Goal: Information Seeking & Learning: Learn about a topic

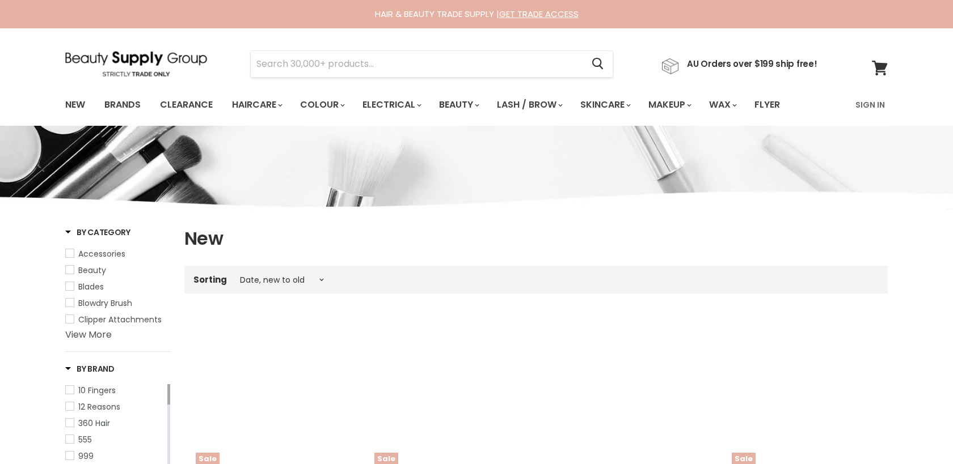
select select "created-descending"
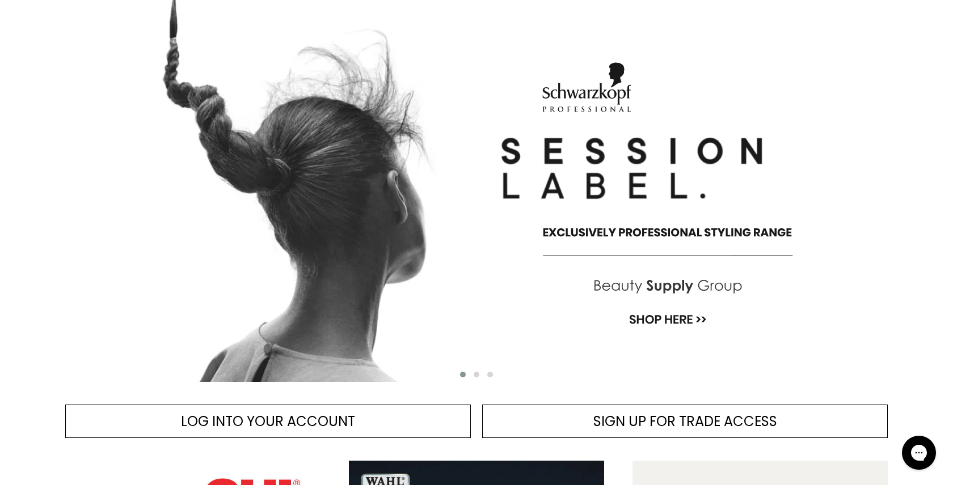
scroll to position [145, 0]
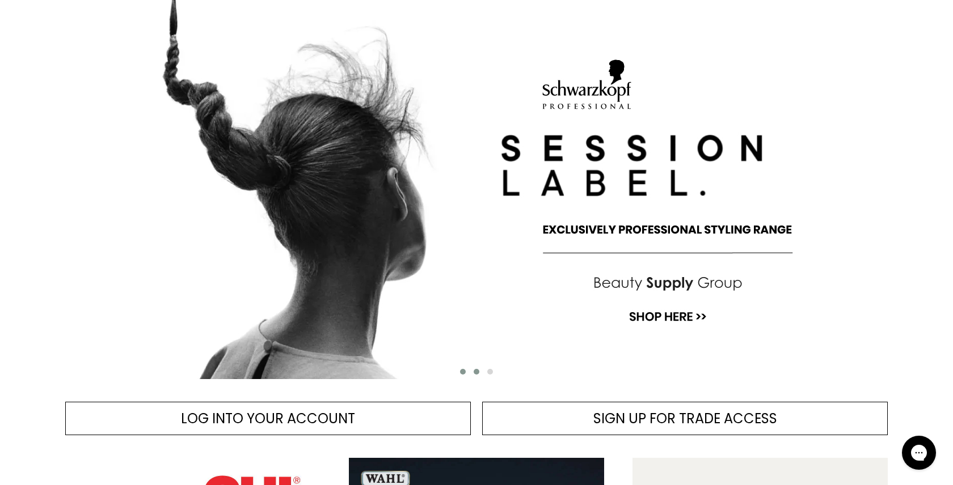
click at [477, 373] on span "Main content" at bounding box center [477, 372] width 6 height 6
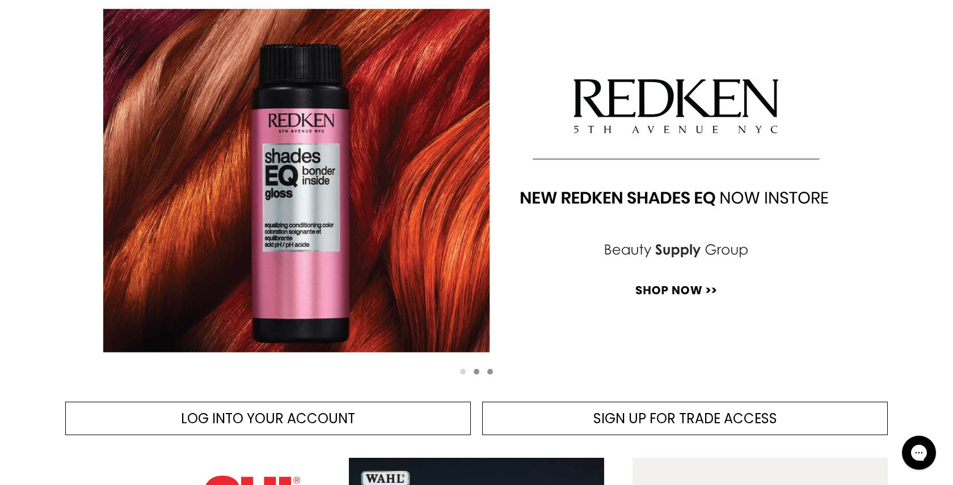
click at [491, 371] on span "Main content" at bounding box center [490, 372] width 6 height 6
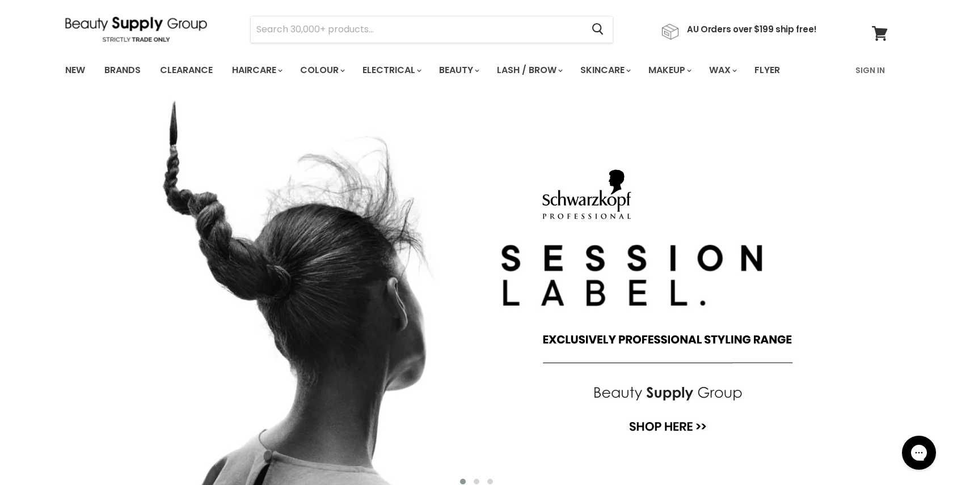
scroll to position [0, 0]
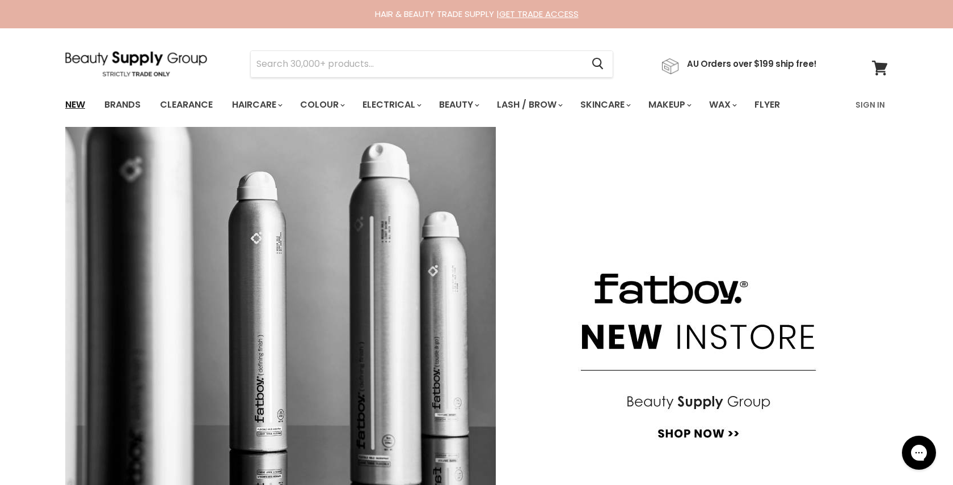
click at [87, 103] on link "New" at bounding box center [75, 105] width 37 height 24
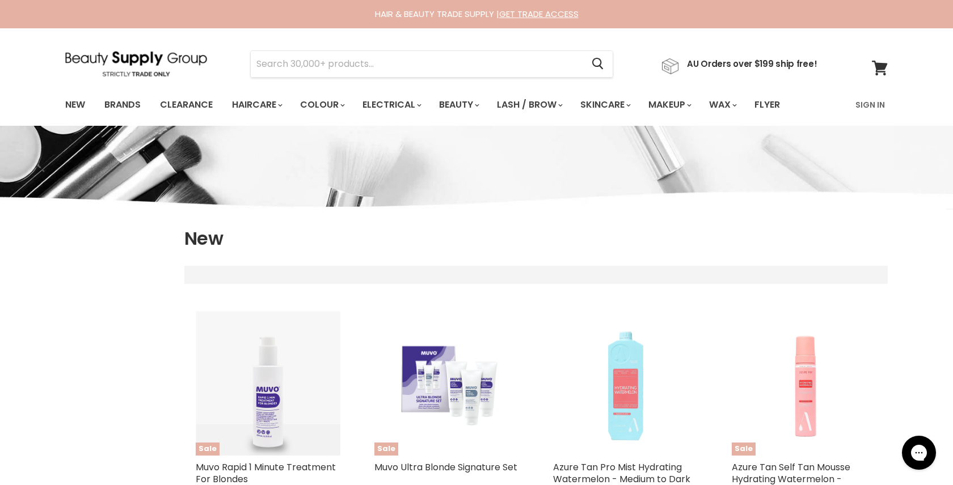
select select "created-descending"
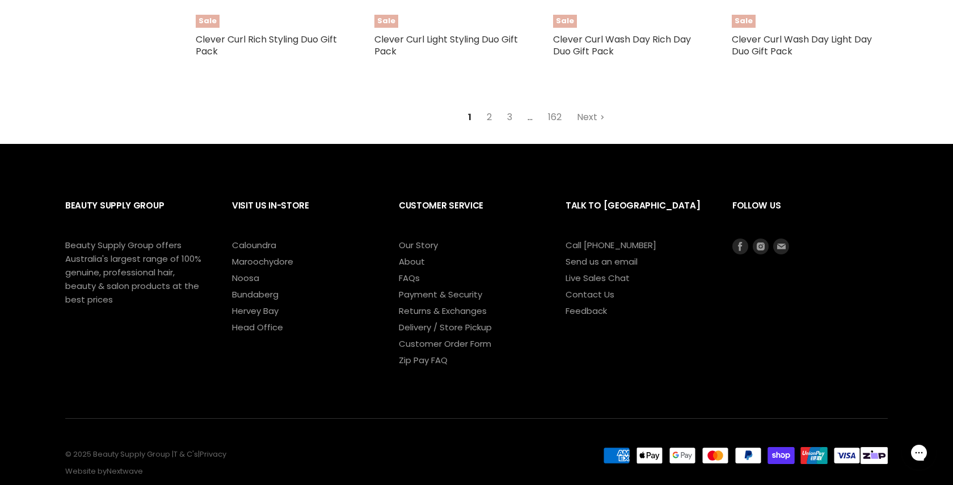
scroll to position [2877, 0]
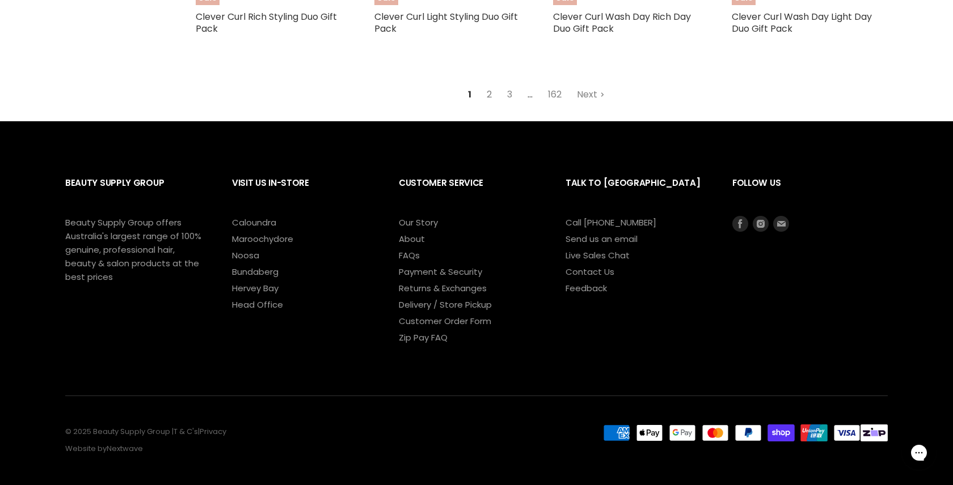
click at [487, 85] on link "2" at bounding box center [489, 95] width 18 height 20
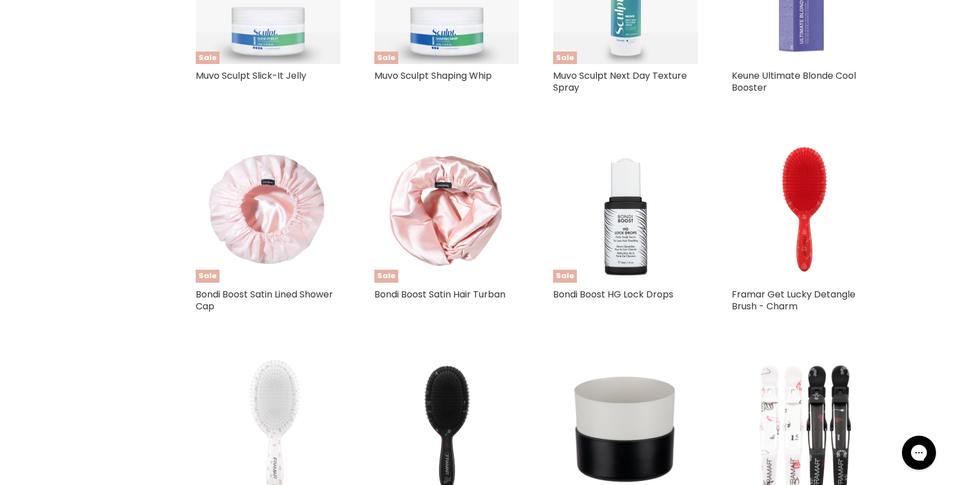
select select "created-descending"
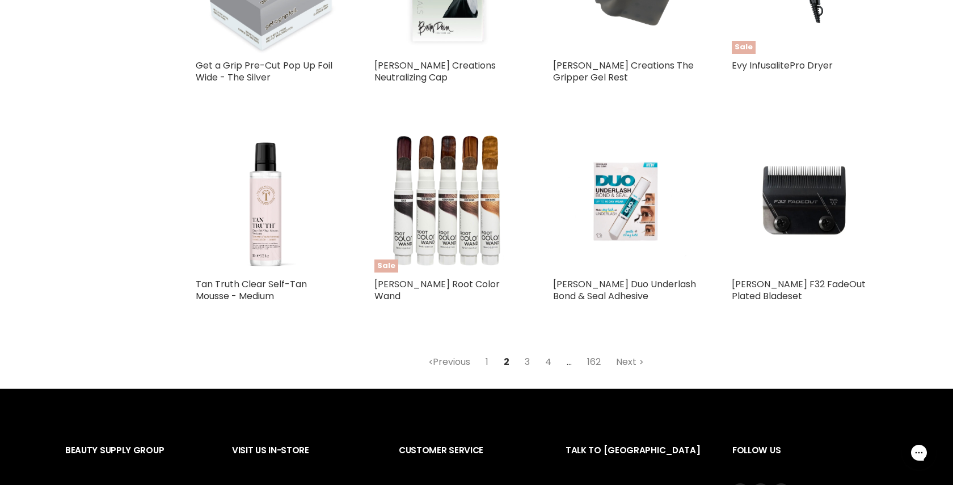
scroll to position [2609, 0]
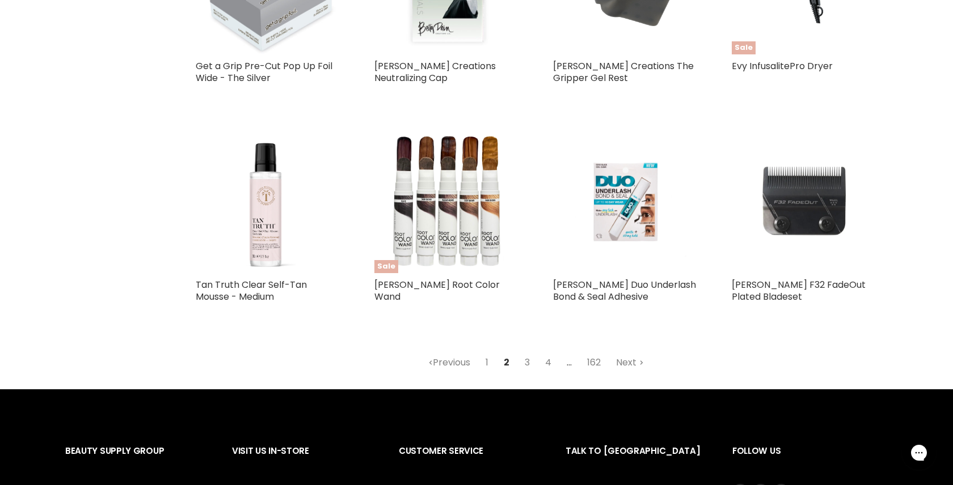
click at [787, 202] on img "Main content" at bounding box center [804, 201] width 145 height 145
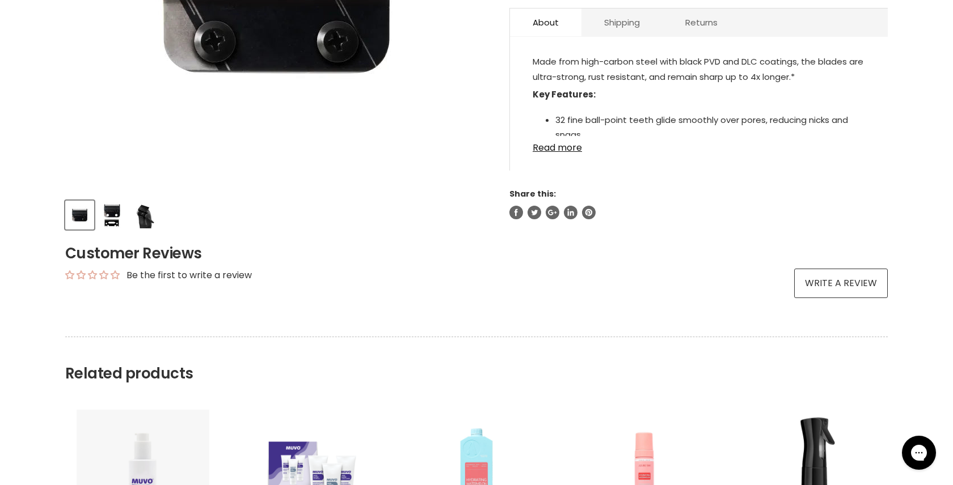
scroll to position [375, 0]
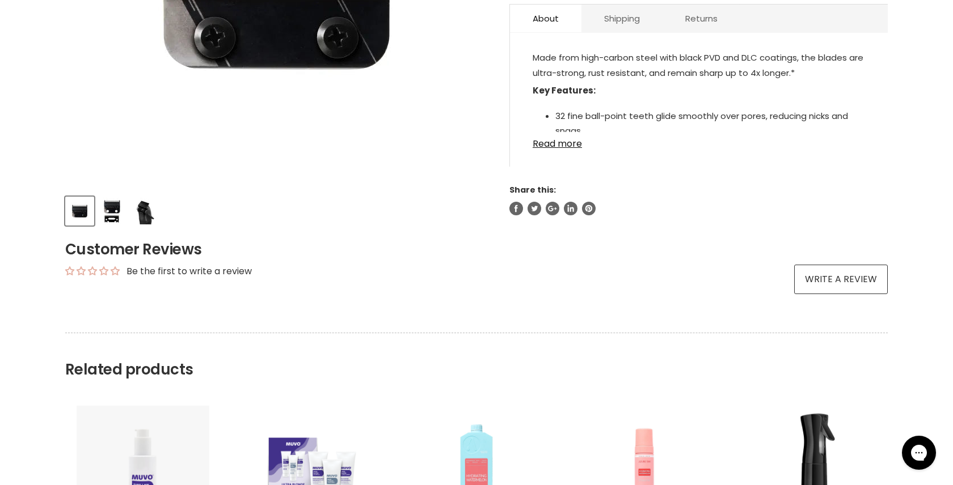
click at [111, 216] on img "Product thumbnails" at bounding box center [112, 211] width 27 height 27
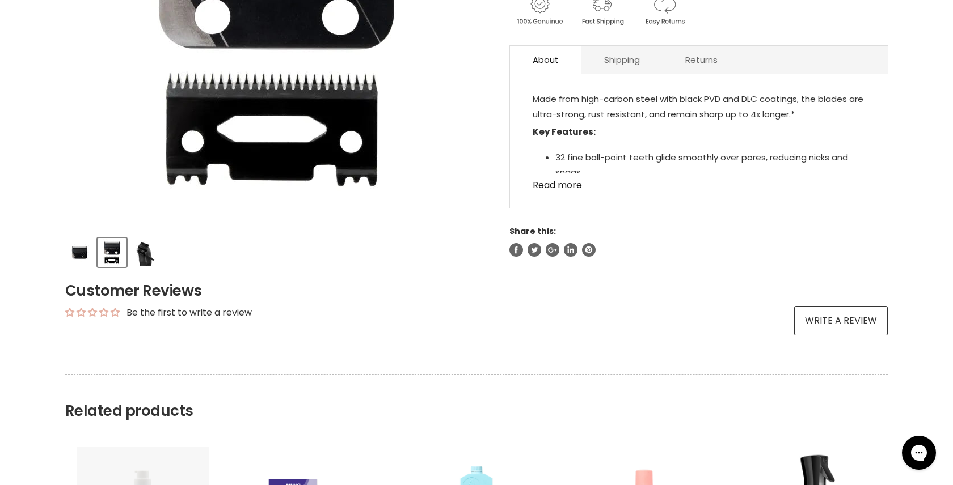
scroll to position [379, 0]
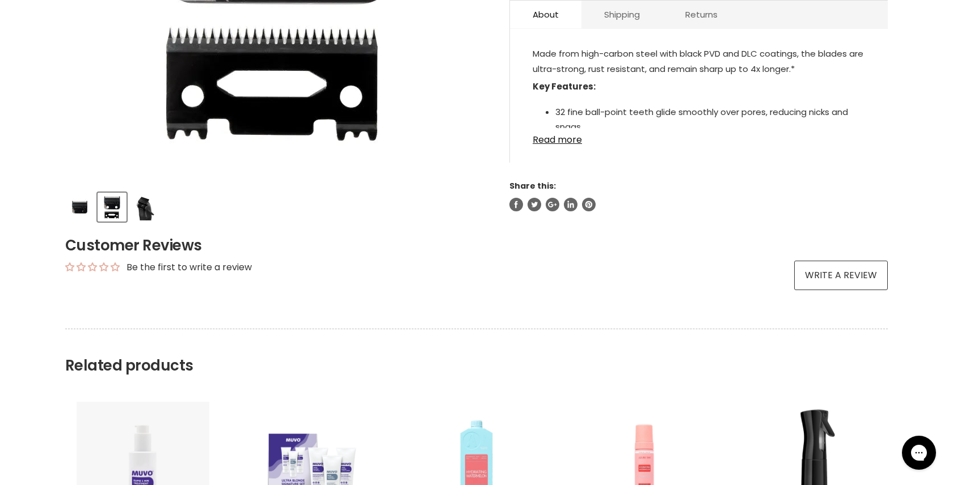
click at [143, 209] on img "Product thumbnails" at bounding box center [144, 207] width 27 height 27
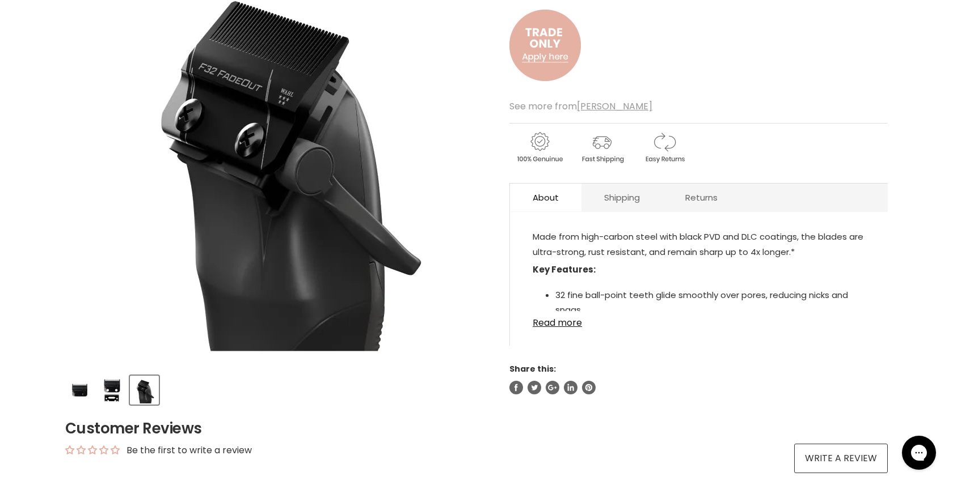
scroll to position [197, 0]
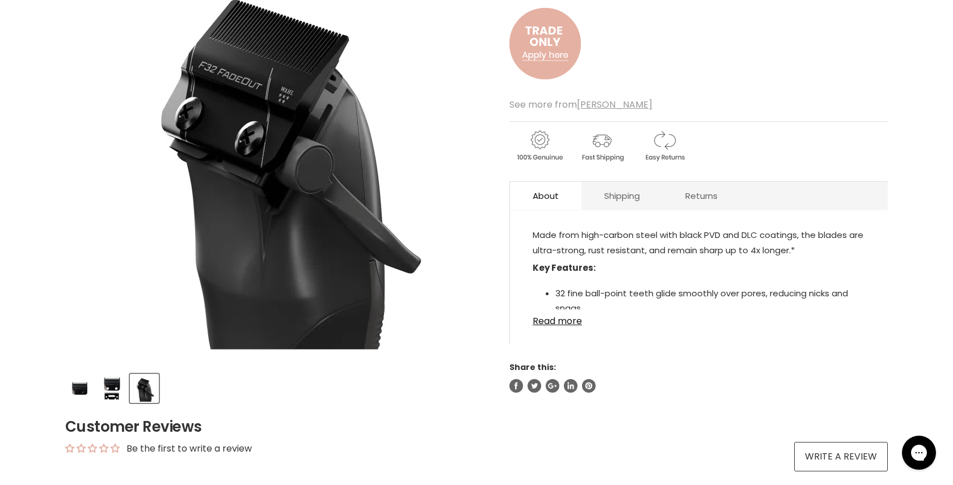
click at [78, 389] on img "Product thumbnails" at bounding box center [79, 388] width 27 height 27
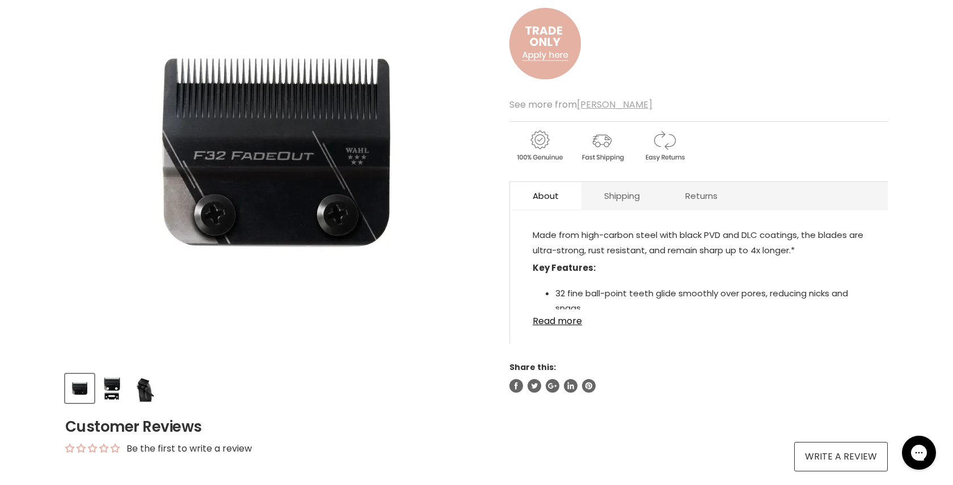
click at [583, 104] on u "[PERSON_NAME]" at bounding box center [614, 104] width 75 height 13
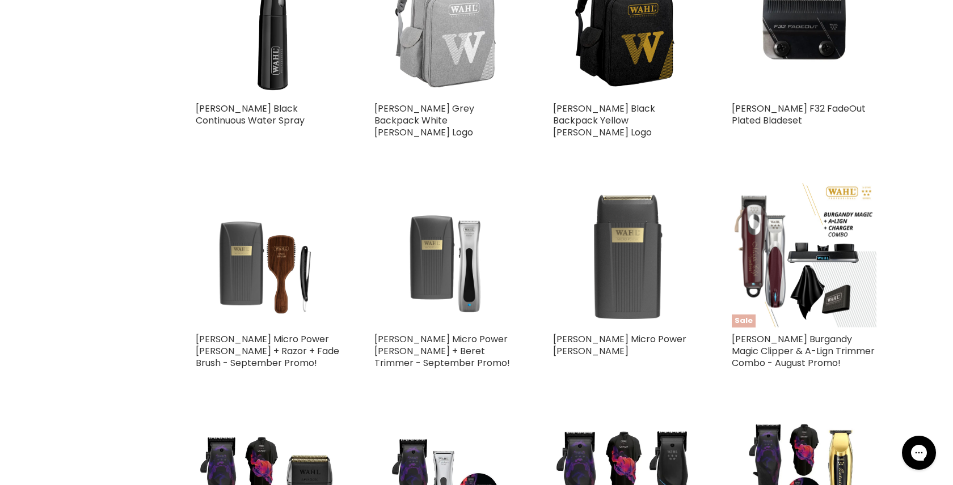
scroll to position [509, 0]
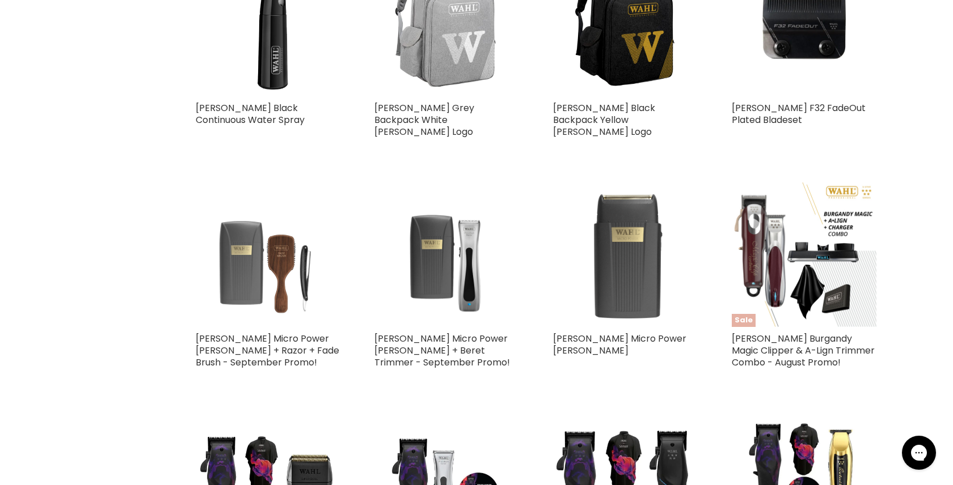
click at [277, 236] on img "Main content" at bounding box center [268, 255] width 145 height 145
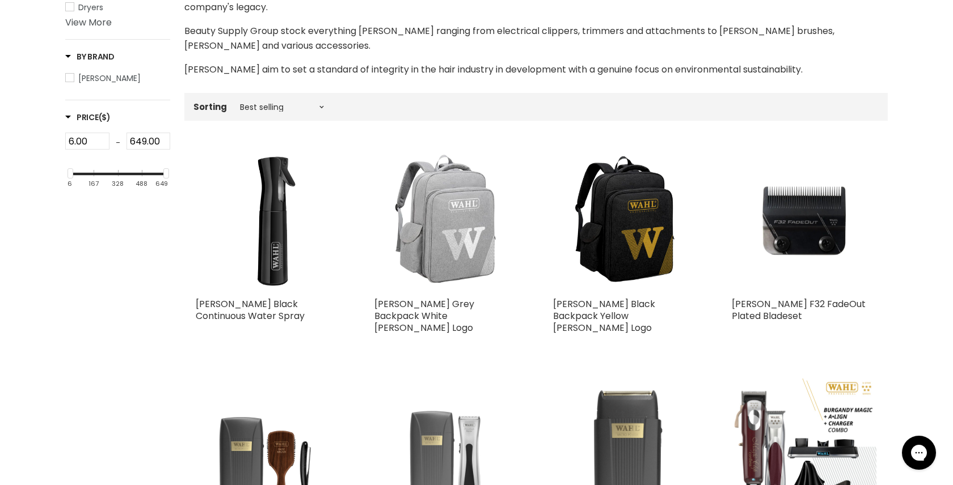
scroll to position [313, 0]
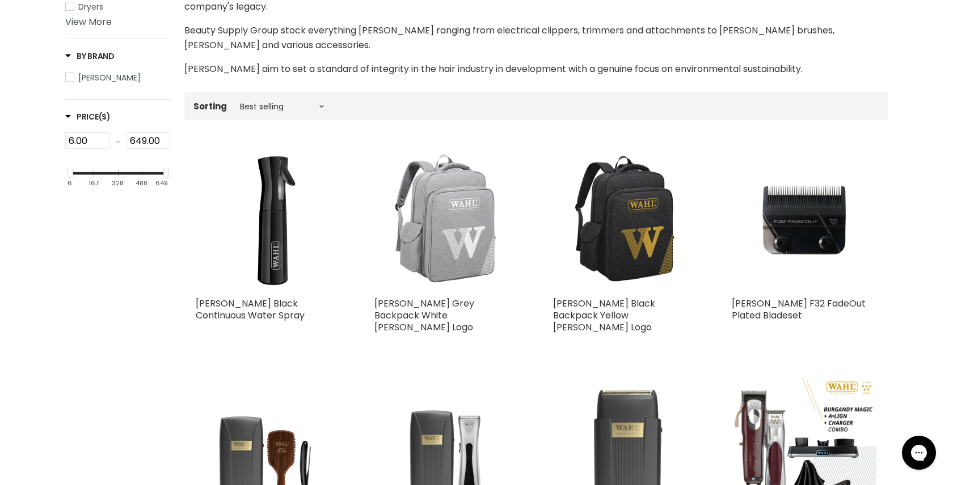
click at [616, 227] on img "Main content" at bounding box center [625, 219] width 145 height 145
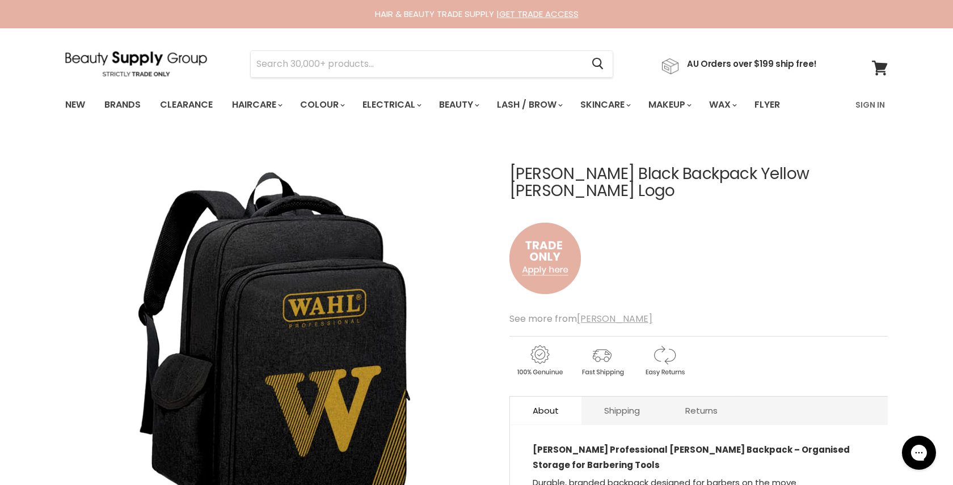
click at [593, 312] on u "[PERSON_NAME]" at bounding box center [614, 318] width 75 height 13
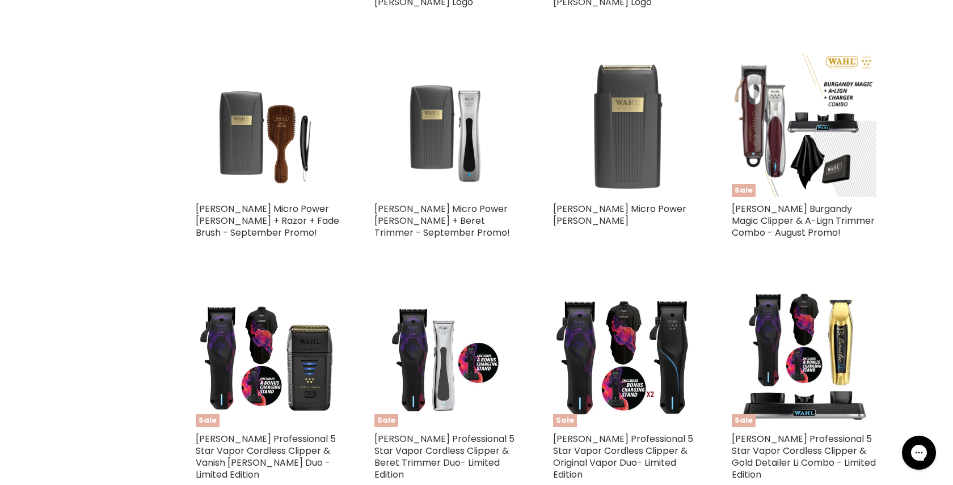
scroll to position [639, 0]
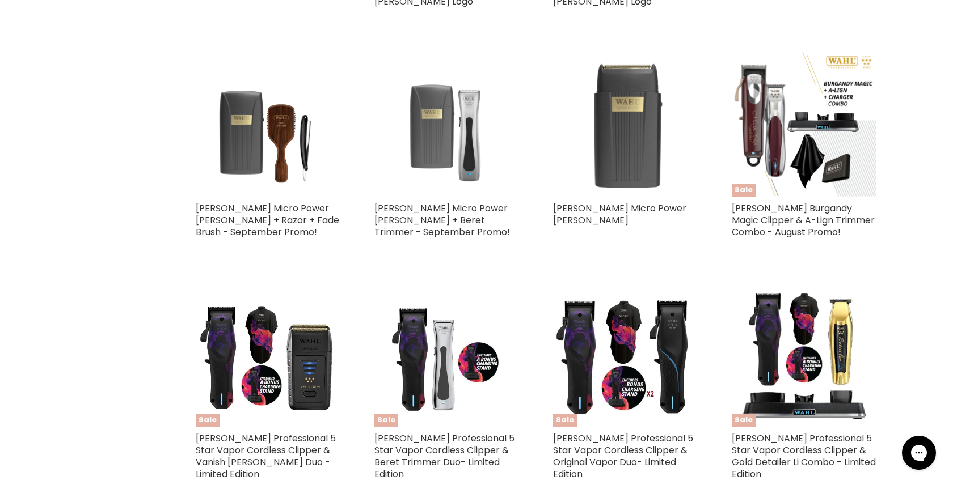
click at [465, 129] on img "Main content" at bounding box center [446, 124] width 145 height 145
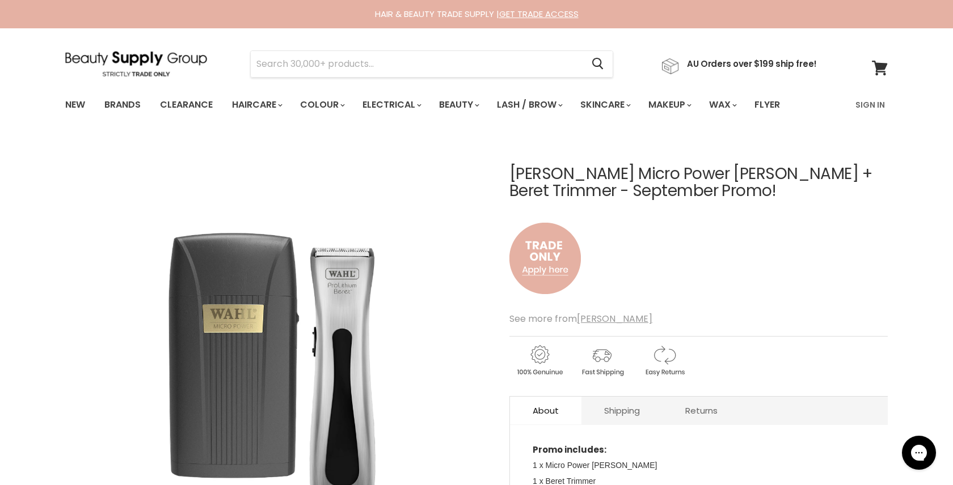
click at [307, 326] on img "Wahl Micro Power Shaver + Beret Trimmer - September Promo! image. Click or Scro…" at bounding box center [277, 349] width 424 height 424
